Goal: Find specific page/section: Find specific page/section

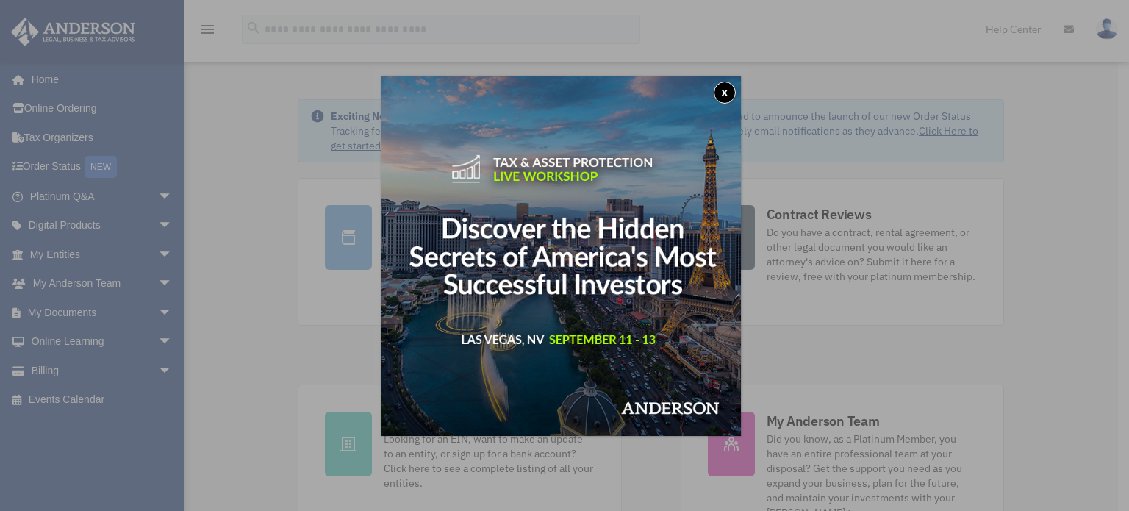
click at [736, 90] on button "x" at bounding box center [725, 93] width 22 height 22
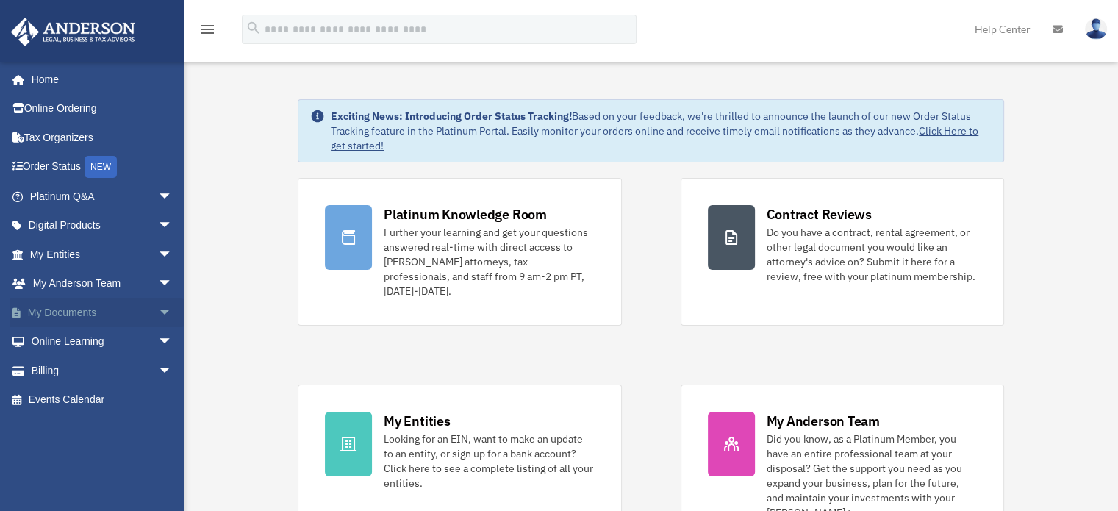
click at [85, 315] on link "My Documents arrow_drop_down" at bounding box center [102, 312] width 184 height 29
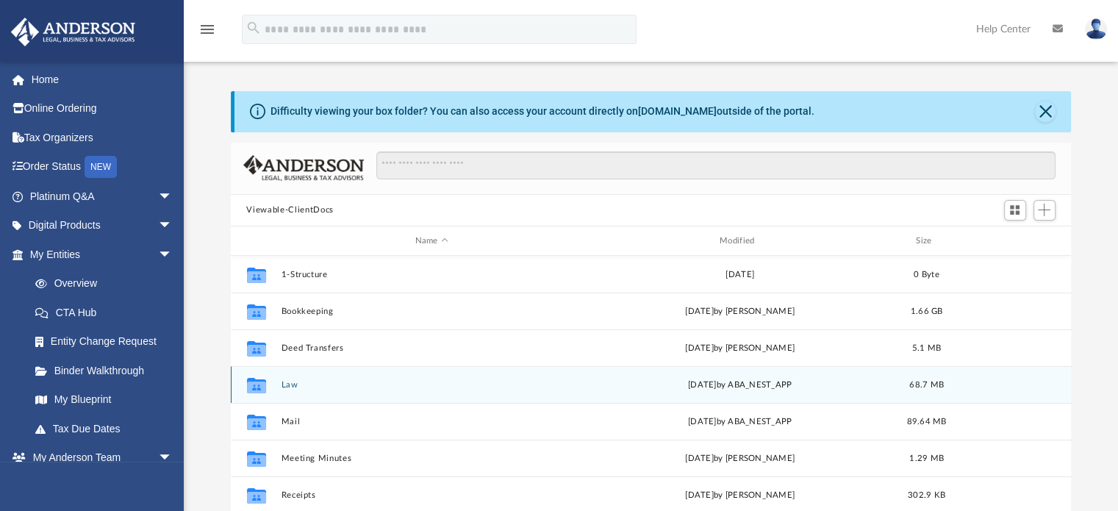
scroll to position [22, 0]
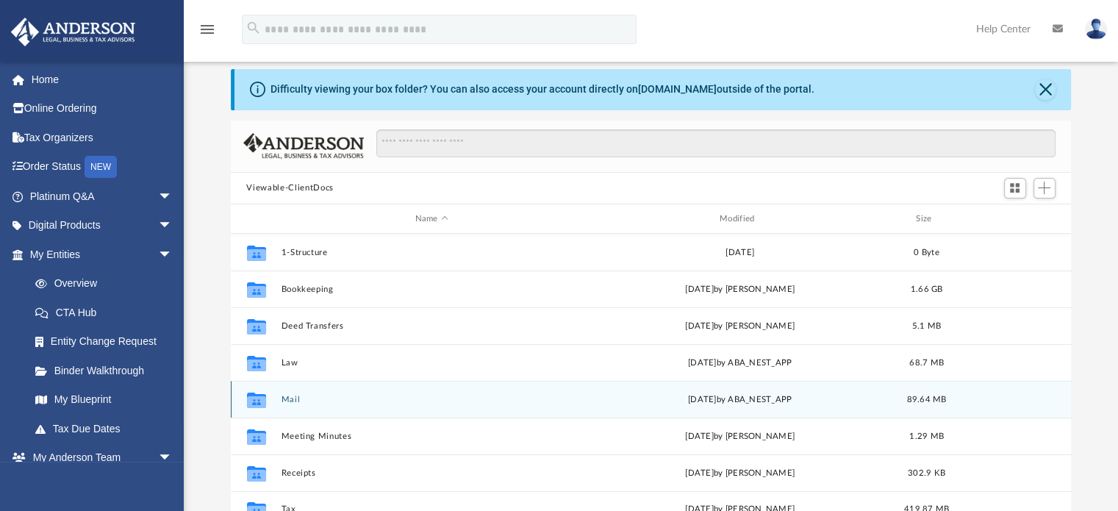
click at [288, 400] on button "Mail" at bounding box center [431, 400] width 301 height 10
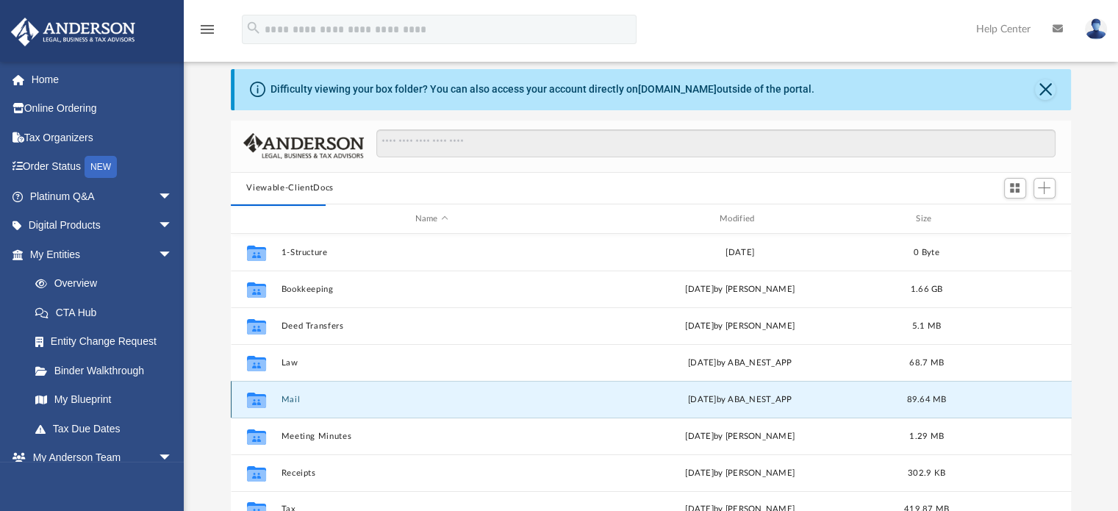
click at [292, 398] on button "Mail" at bounding box center [431, 400] width 301 height 10
click at [294, 398] on button "Mail" at bounding box center [431, 400] width 301 height 10
click at [251, 403] on icon "grid" at bounding box center [255, 402] width 19 height 12
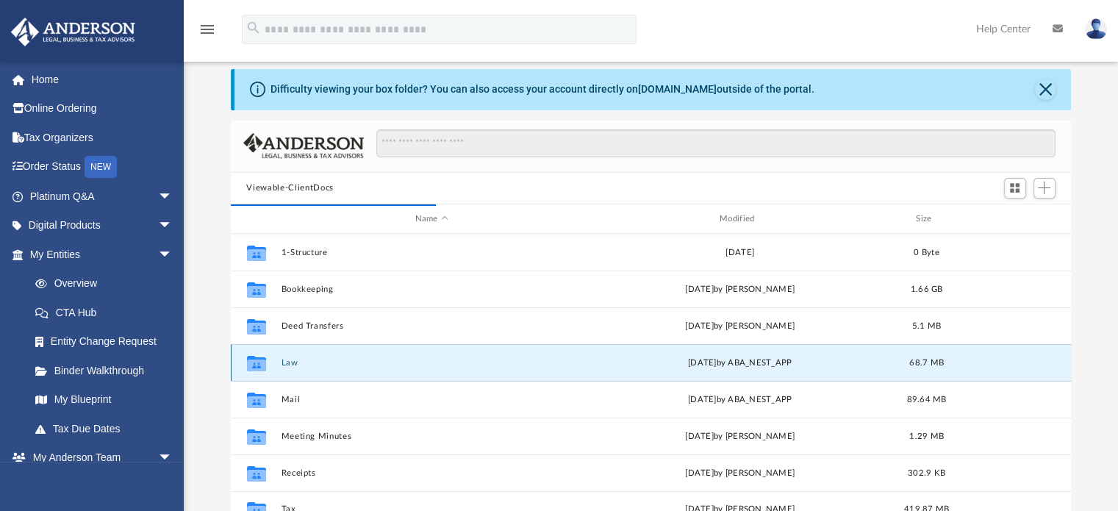
click at [310, 365] on button "Law" at bounding box center [431, 363] width 301 height 10
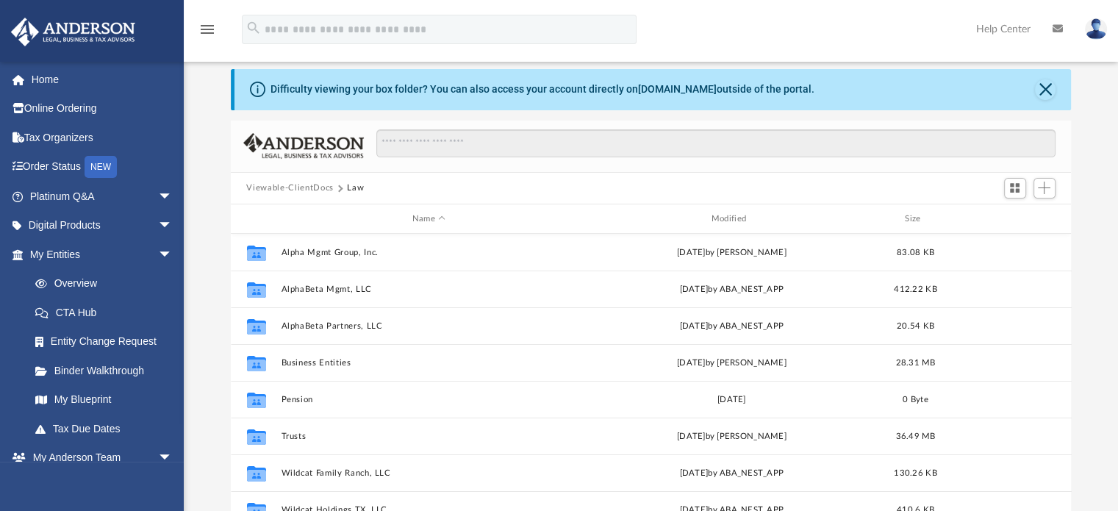
click at [317, 185] on button "Viewable-ClientDocs" at bounding box center [289, 188] width 87 height 13
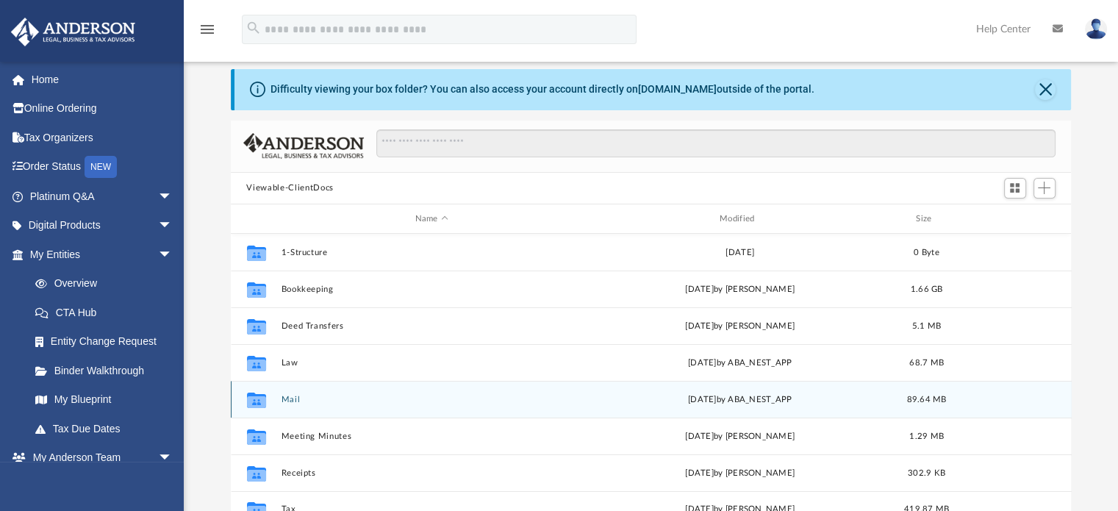
click at [291, 401] on button "Mail" at bounding box center [431, 400] width 301 height 10
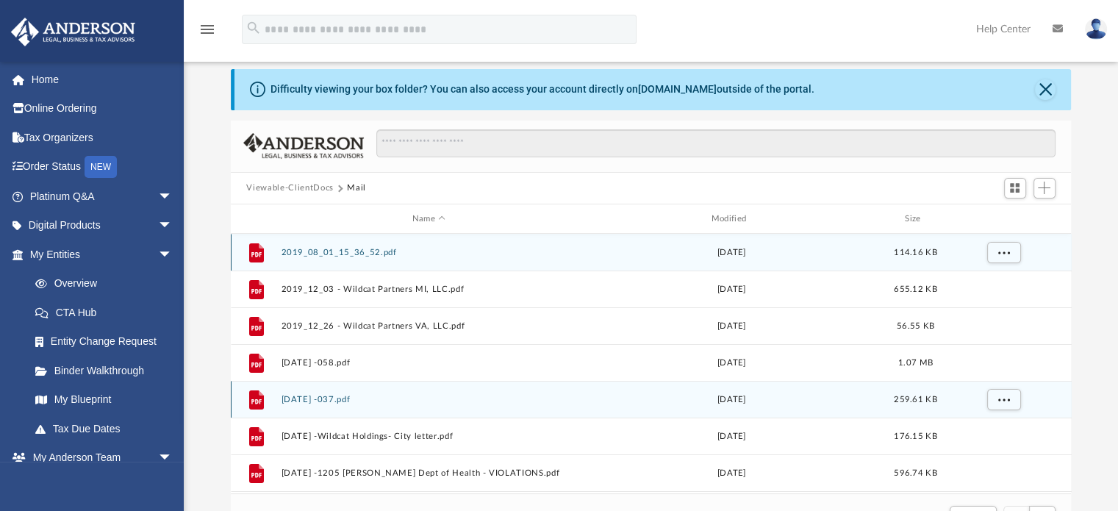
scroll to position [277, 829]
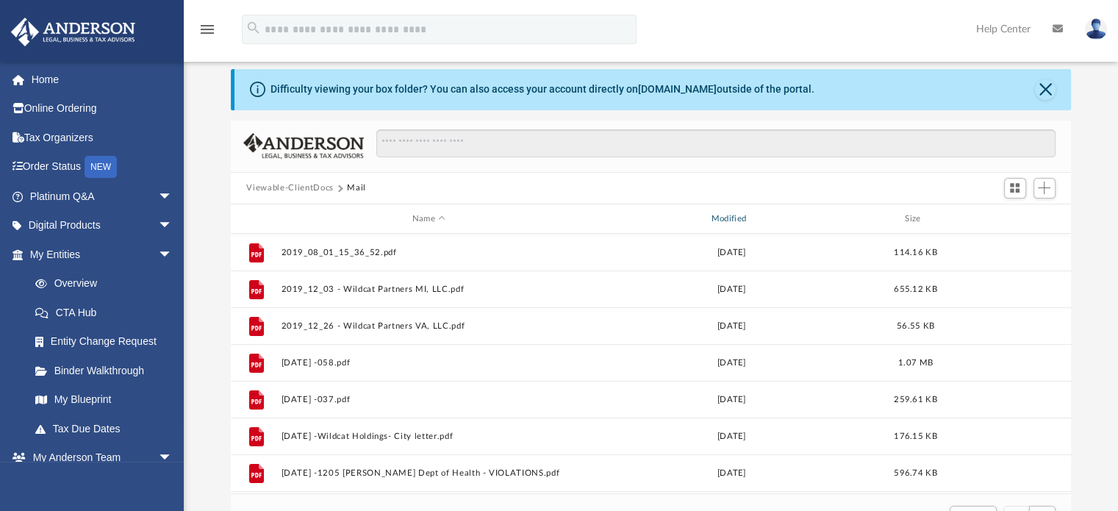
click at [720, 218] on div "Modified" at bounding box center [731, 218] width 296 height 13
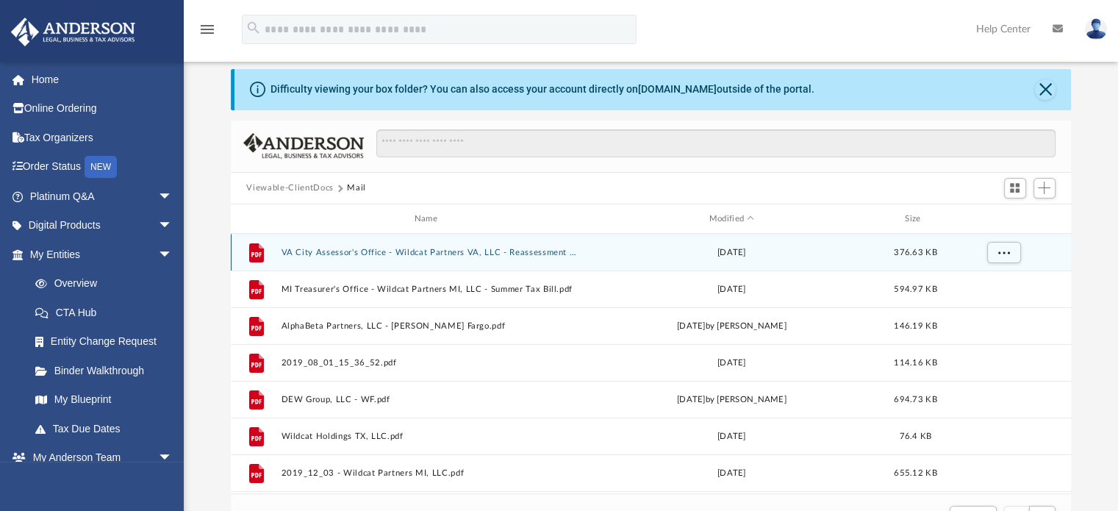
click at [382, 255] on button "VA City Assessor's Office - Wildcat Partners VA, LLC - Reassessment Notice.pdf" at bounding box center [429, 253] width 296 height 10
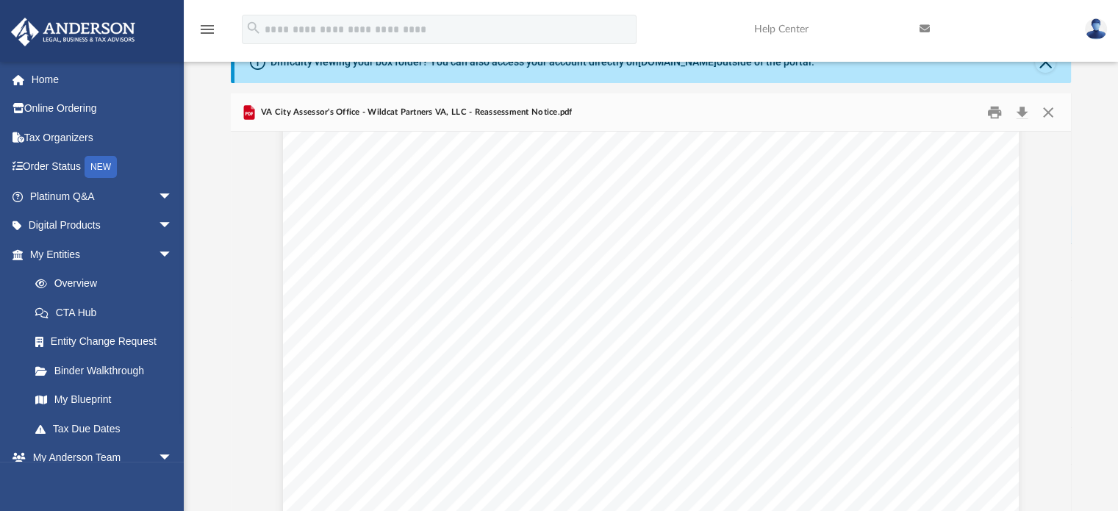
scroll to position [40, 0]
